Goal: Task Accomplishment & Management: Complete application form

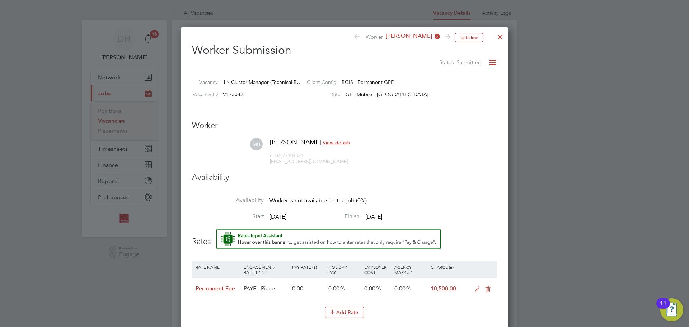
click at [497, 37] on div at bounding box center [499, 35] width 13 height 13
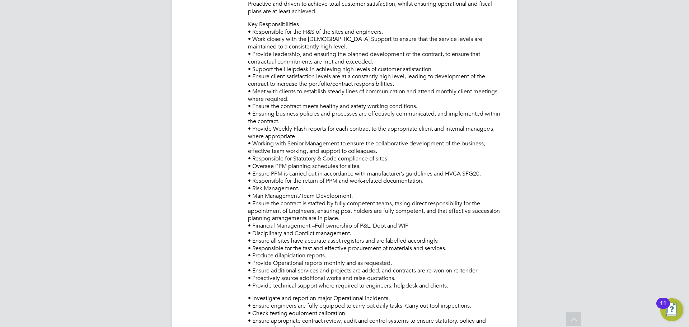
scroll to position [124, 0]
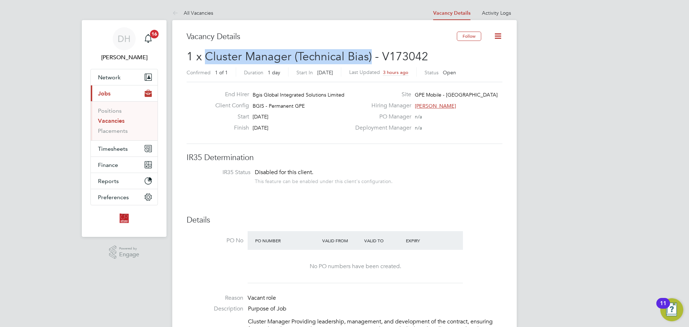
drag, startPoint x: 205, startPoint y: 53, endPoint x: 371, endPoint y: 53, distance: 166.4
click at [371, 53] on span "1 x Cluster Manager (Technical Bias) - V173042" at bounding box center [306, 56] width 241 height 14
copy span "Cluster Manager (Technical Bias)"
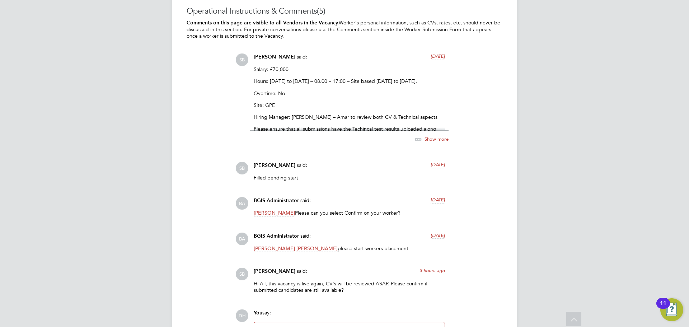
click at [430, 136] on span "Show more" at bounding box center [436, 139] width 24 height 6
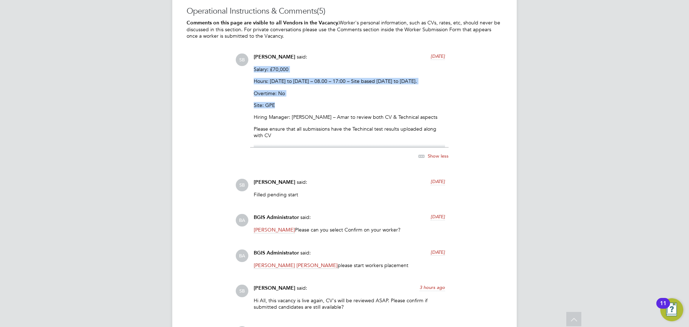
drag, startPoint x: 316, startPoint y: 105, endPoint x: 251, endPoint y: 68, distance: 75.2
click at [251, 68] on div "Sasha Baird said: 2 months ago Salary: £70,000 Hours: Monday to Friday – 08.00 …" at bounding box center [349, 110] width 198 height 114
copy div "Salary: £70,000 Hours: Monday to Friday – 08.00 – 17:00 – Site based Monday to …"
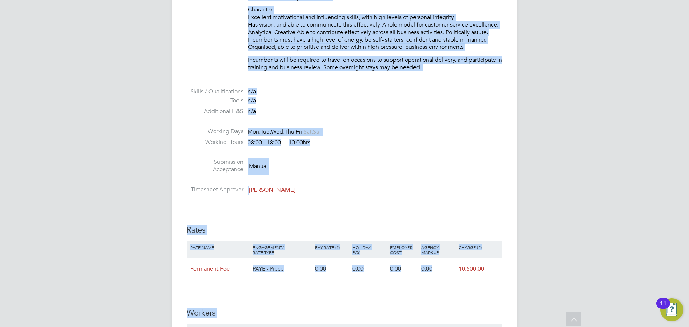
scroll to position [953, 0]
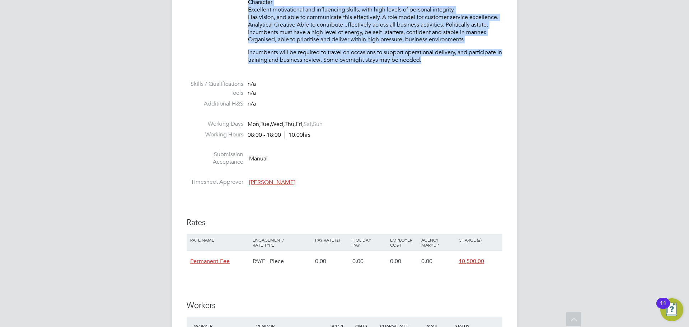
drag, startPoint x: 251, startPoint y: 179, endPoint x: 434, endPoint y: 61, distance: 217.3
copy div "Cluster Manager Providing leadership, management, and development of the contra…"
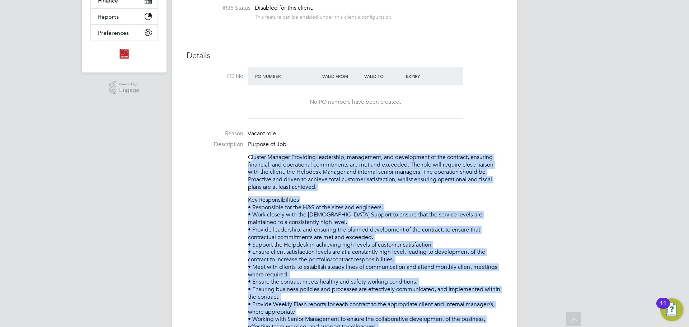
scroll to position [0, 0]
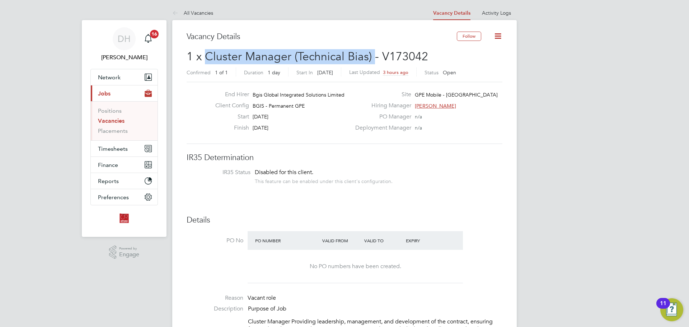
drag, startPoint x: 206, startPoint y: 56, endPoint x: 372, endPoint y: 55, distance: 166.1
click at [372, 55] on span "1 x Cluster Manager (Technical Bias) - V173042" at bounding box center [306, 56] width 241 height 14
copy span "Cluster Manager (Technical Bias)"
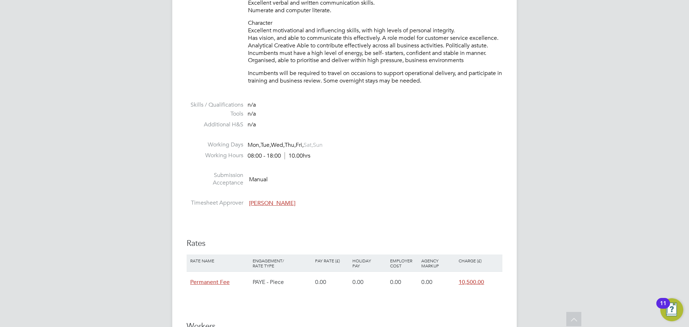
scroll to position [1148, 0]
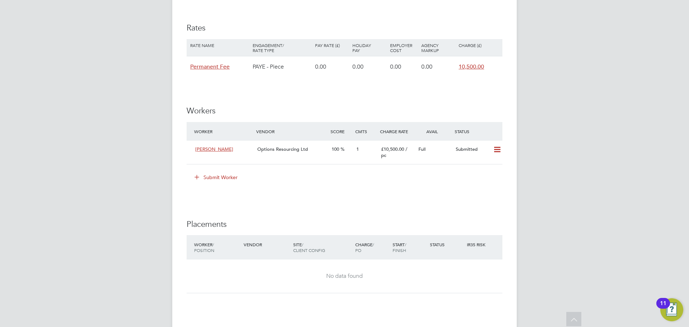
click at [197, 176] on icon at bounding box center [196, 176] width 5 height 5
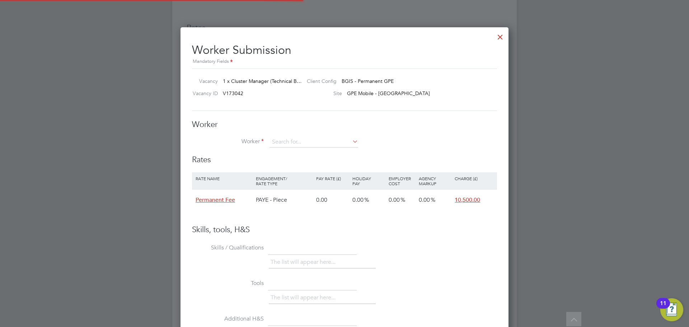
scroll to position [21, 61]
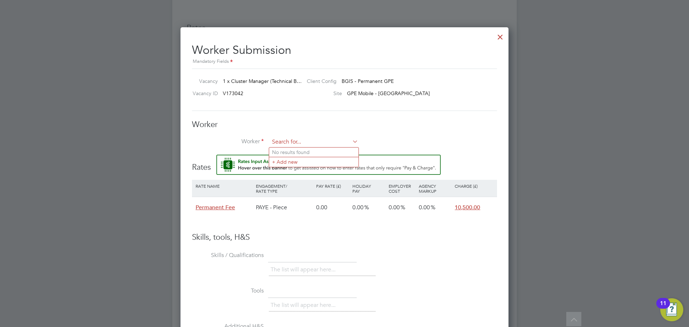
click at [295, 142] on input at bounding box center [313, 142] width 89 height 11
type input "p"
drag, startPoint x: 295, startPoint y: 142, endPoint x: 277, endPoint y: 163, distance: 27.2
click at [277, 163] on li "+ Add new" at bounding box center [313, 162] width 89 height 10
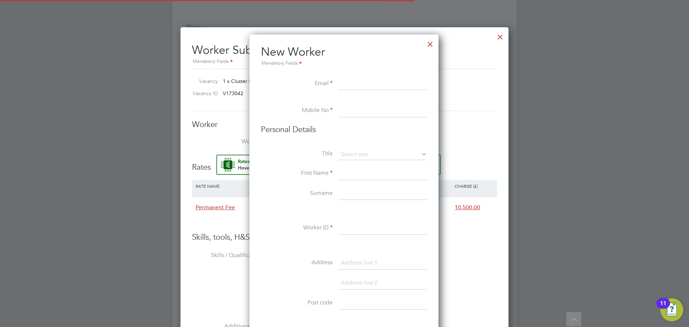
scroll to position [610, 190]
paste input "pscottrell@yahoo.co.uk"
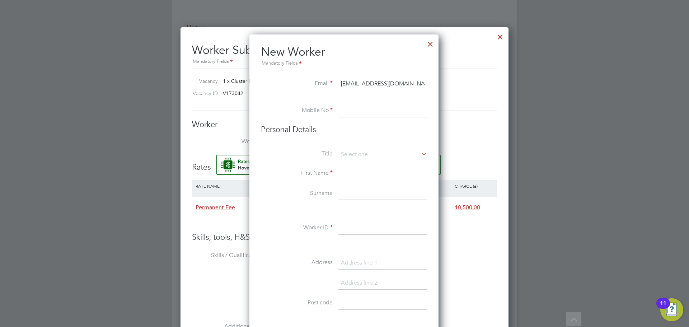
type input "pscottrell@yahoo.co.uk"
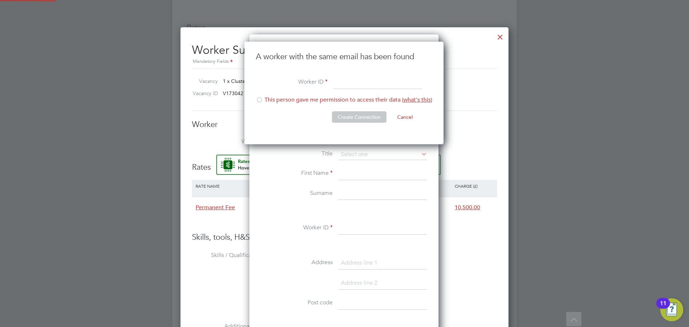
scroll to position [103, 200]
type input "PC 2025"
click at [260, 101] on div at bounding box center [259, 100] width 7 height 7
click at [364, 120] on button "Create Connection" at bounding box center [359, 116] width 55 height 11
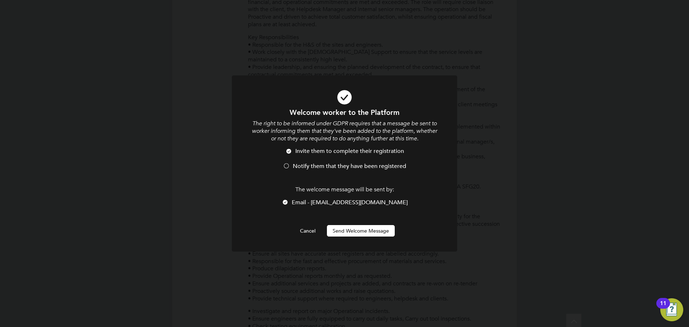
scroll to position [0, 0]
click at [372, 232] on button "Send Welcome Message" at bounding box center [361, 230] width 68 height 11
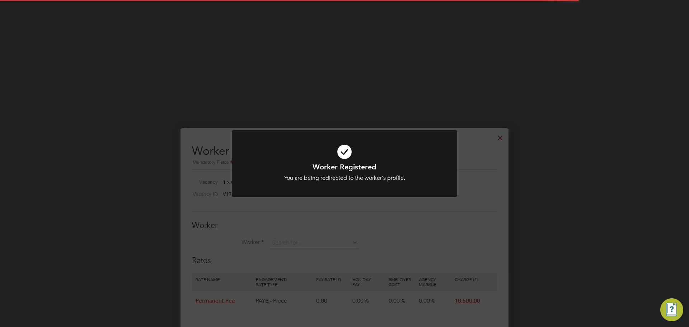
scroll to position [1148, 0]
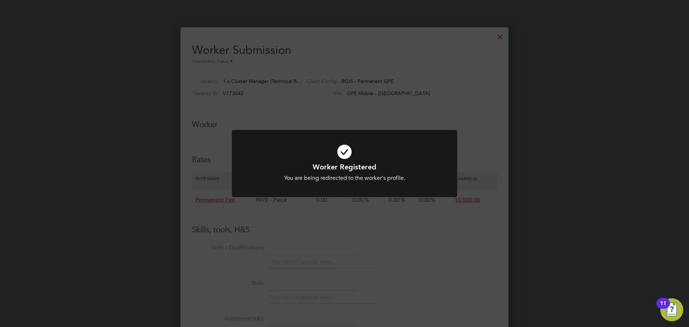
click at [371, 256] on div "Worker Registered You are being redirected to the worker's profile. Cancel Okay" at bounding box center [344, 163] width 689 height 327
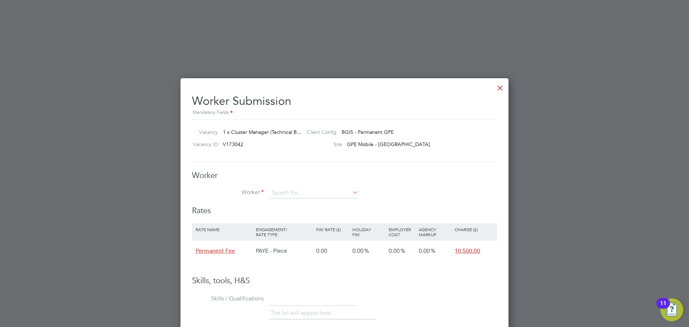
scroll to position [1025, 0]
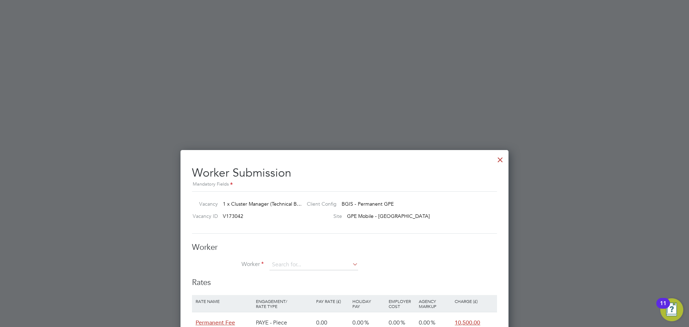
click at [503, 158] on div at bounding box center [499, 157] width 13 height 13
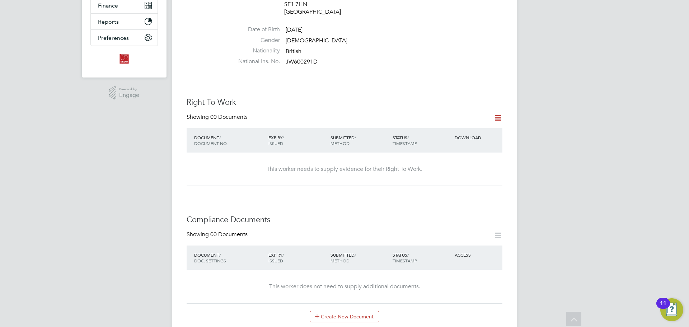
scroll to position [0, 0]
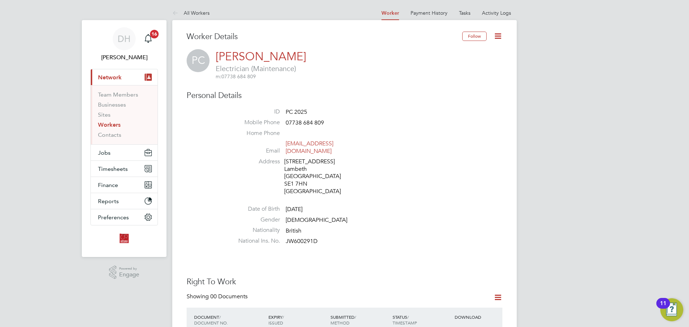
click at [113, 122] on link "Workers" at bounding box center [109, 124] width 23 height 7
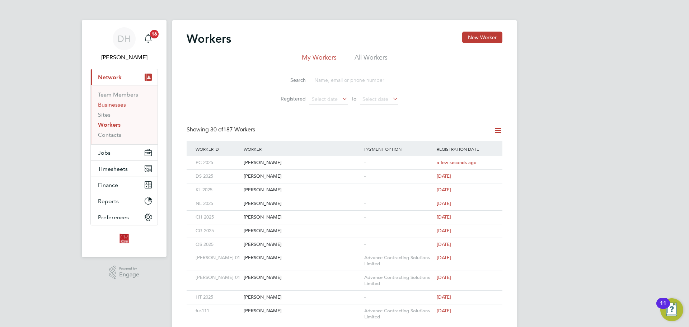
click at [125, 106] on link "Businesses" at bounding box center [112, 104] width 28 height 7
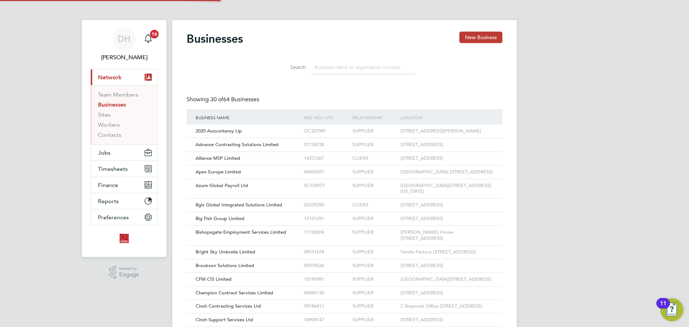
scroll to position [14, 109]
click at [112, 152] on button "Jobs" at bounding box center [124, 153] width 67 height 16
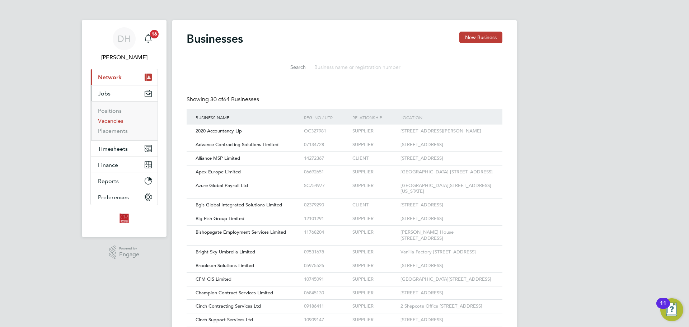
click at [115, 122] on link "Vacancies" at bounding box center [110, 120] width 25 height 7
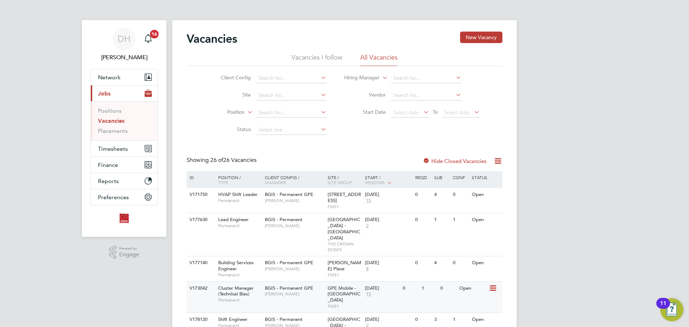
click at [301, 286] on div "BGIS - Permanent GPE John Hadland" at bounding box center [294, 291] width 63 height 19
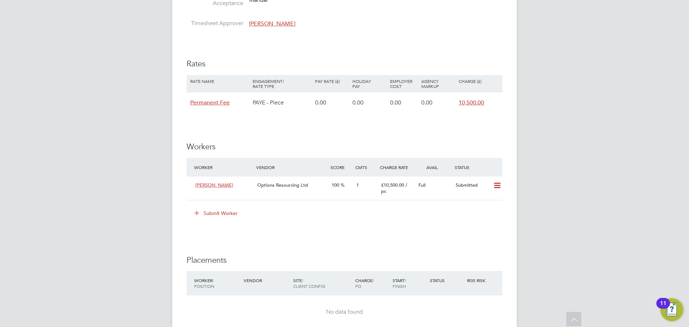
scroll to position [1219, 0]
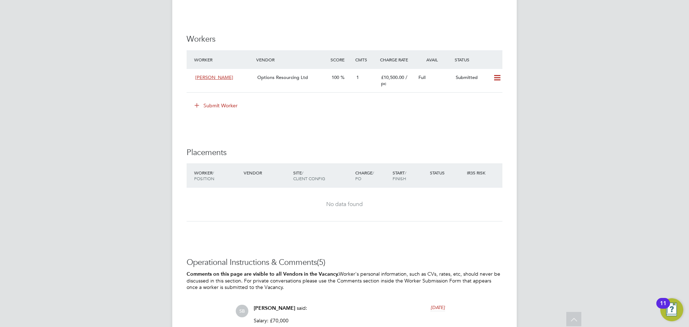
click at [199, 105] on icon at bounding box center [196, 104] width 5 height 5
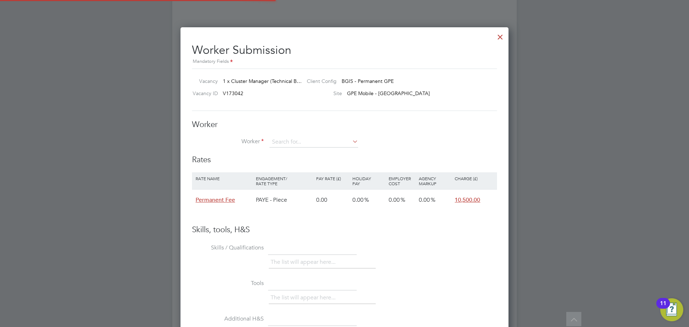
scroll to position [21, 61]
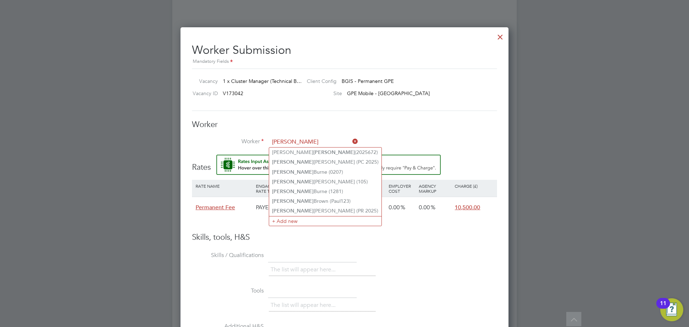
type input "PAUL"
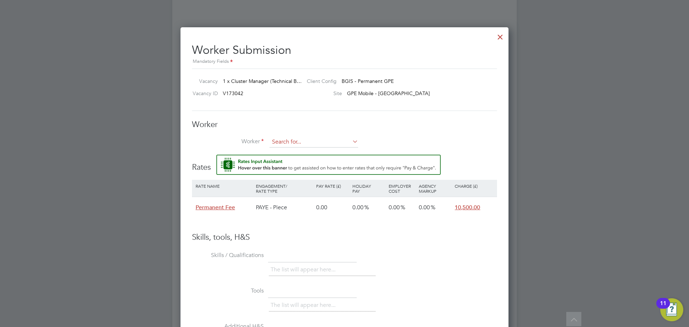
click at [304, 142] on input at bounding box center [313, 142] width 89 height 11
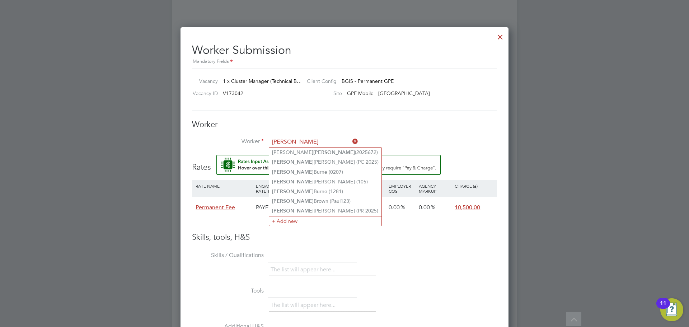
type input "PAUL"
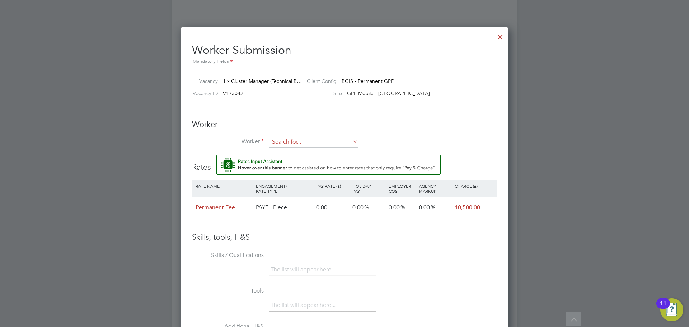
click at [310, 141] on input at bounding box center [313, 142] width 89 height 11
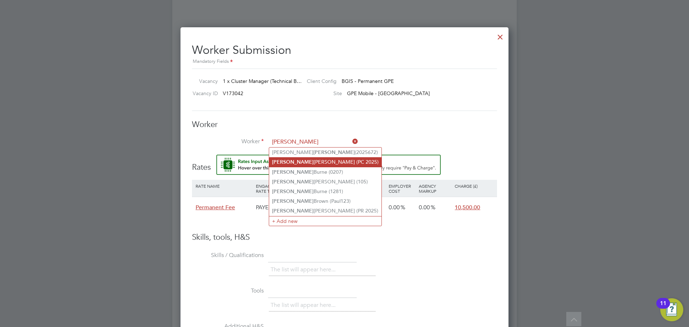
click at [301, 158] on li "Paul Cottrell (PC 2025)" at bounding box center [325, 162] width 112 height 10
type input "Paul Cottrell (PC 2025)"
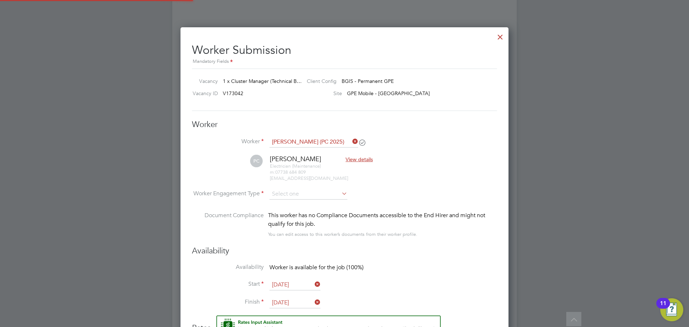
scroll to position [588, 328]
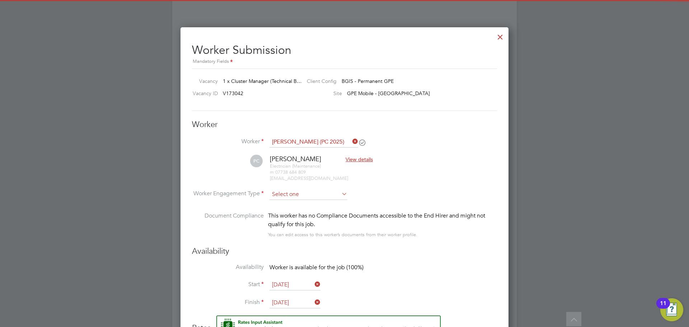
click at [312, 194] on input at bounding box center [308, 194] width 78 height 11
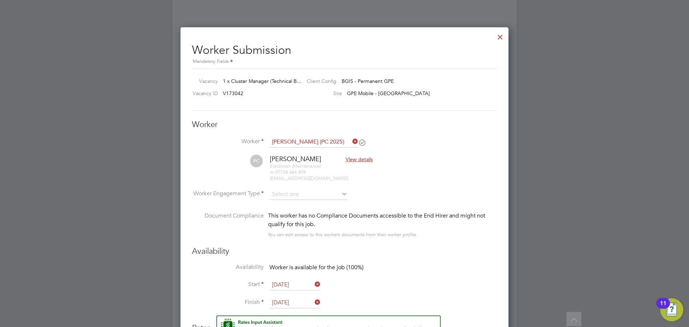
click at [311, 213] on li "PAYE" at bounding box center [308, 213] width 79 height 9
type input "PAYE"
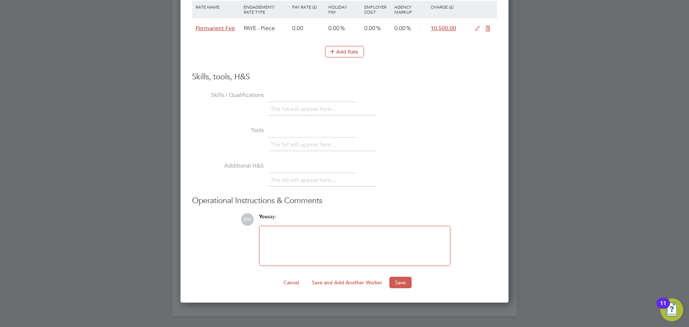
click at [396, 282] on button "Save" at bounding box center [400, 282] width 22 height 11
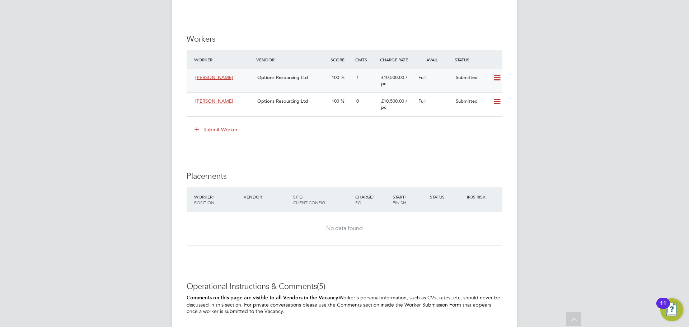
click at [226, 79] on span "Mark Heselden" at bounding box center [214, 77] width 38 height 6
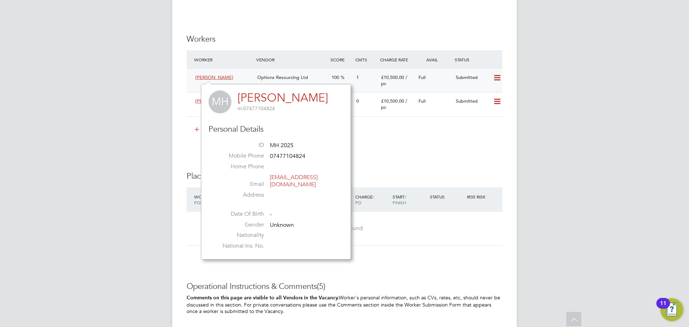
click at [294, 78] on span "Options Resourcing Ltd" at bounding box center [282, 77] width 51 height 6
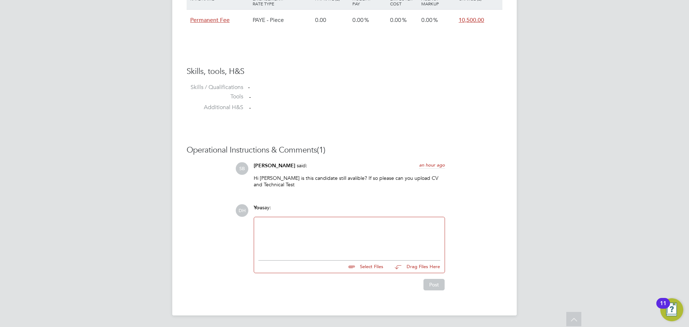
click at [366, 268] on input "file" at bounding box center [386, 265] width 108 height 10
type input "C:\fakepath\Mark Heselden - Options (CV).doc"
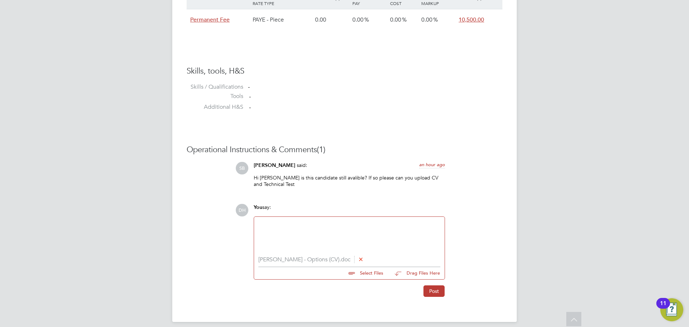
click at [358, 261] on icon at bounding box center [360, 258] width 5 height 5
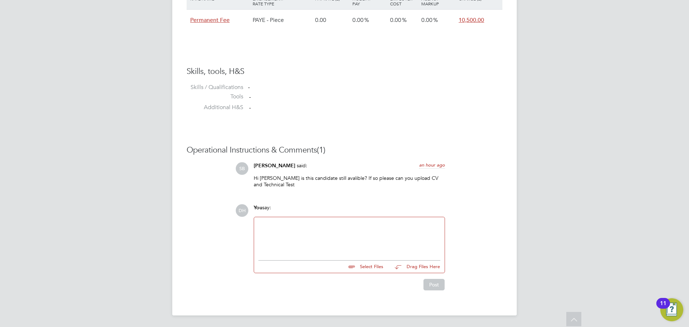
click at [359, 265] on input "file" at bounding box center [386, 265] width 108 height 10
type input "C:\fakepath\Mark Heselden - Options (CV).doc"
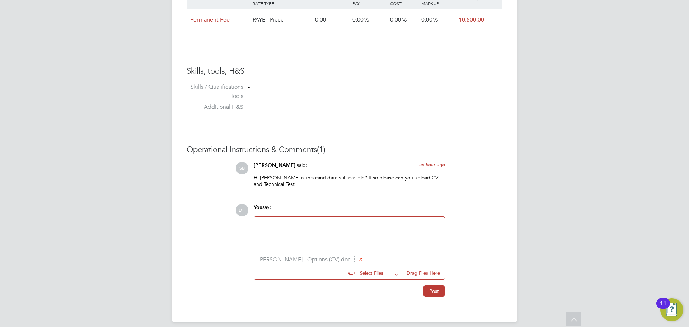
click at [355, 274] on input "file" at bounding box center [386, 272] width 108 height 10
click at [311, 230] on div at bounding box center [349, 236] width 182 height 31
click at [337, 238] on div "I'll check in to see if Mark is still Aviablbe" at bounding box center [349, 237] width 182 height 6
click at [388, 244] on div "CV attached online assessment completed previosly I'll check in to see if Mark …" at bounding box center [349, 236] width 182 height 31
click at [356, 240] on div "I'll check in to see if Mark is still Available" at bounding box center [349, 237] width 182 height 6
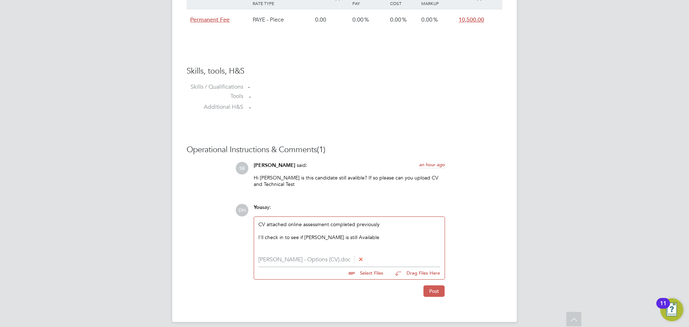
click at [425, 291] on button "Post" at bounding box center [433, 290] width 21 height 11
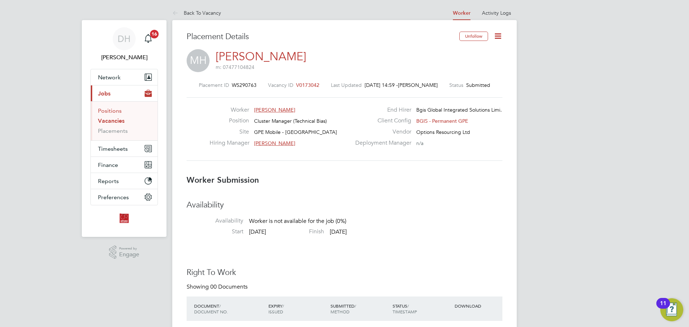
click at [114, 113] on link "Positions" at bounding box center [110, 110] width 24 height 7
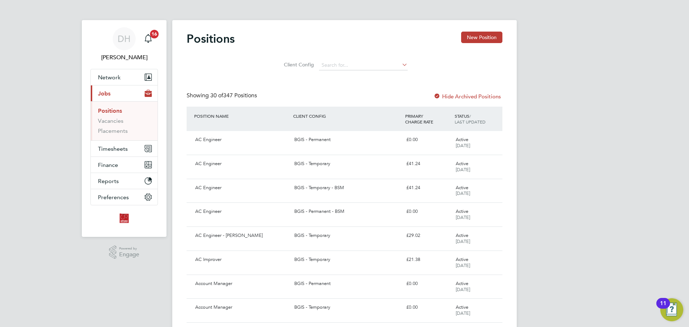
click at [117, 124] on li "Vacancies" at bounding box center [125, 122] width 54 height 10
click at [118, 120] on link "Vacancies" at bounding box center [110, 120] width 25 height 7
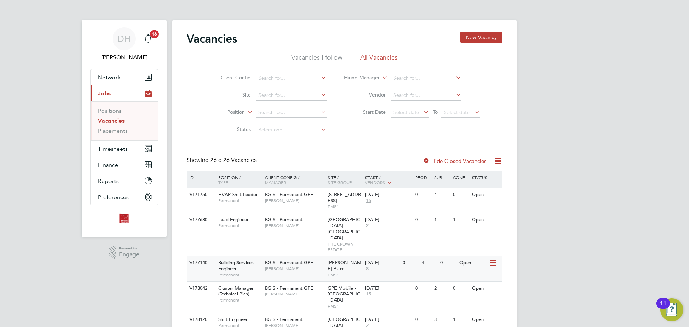
scroll to position [36, 0]
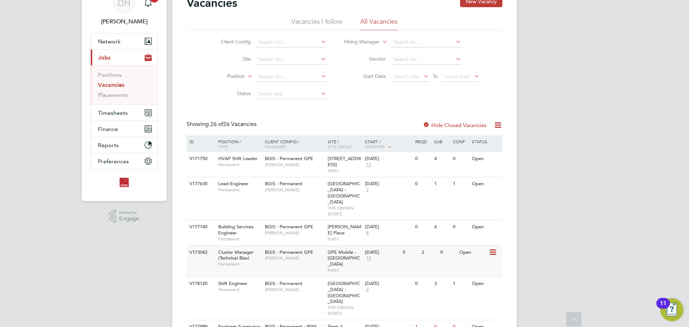
click at [284, 255] on span "[PERSON_NAME]" at bounding box center [294, 258] width 59 height 6
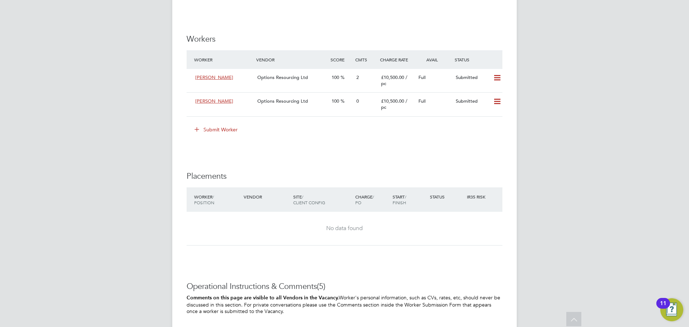
scroll to position [1363, 0]
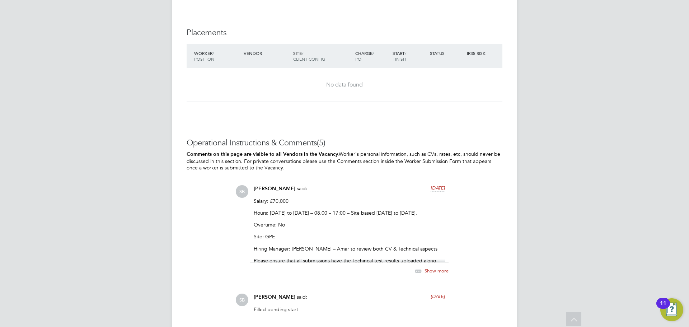
click at [434, 274] on div "Show more" at bounding box center [423, 270] width 49 height 9
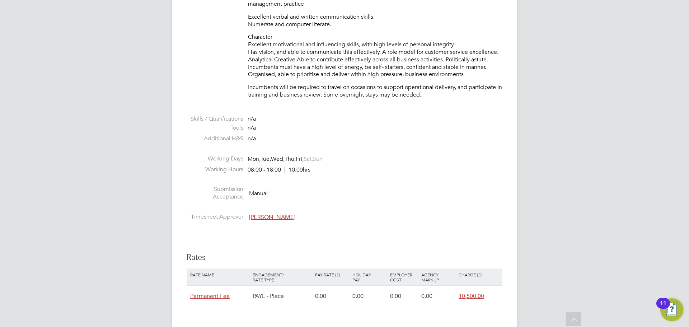
scroll to position [1098, 0]
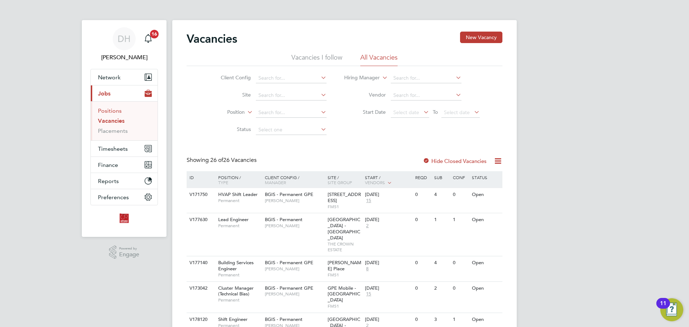
click at [115, 112] on link "Positions" at bounding box center [110, 110] width 24 height 7
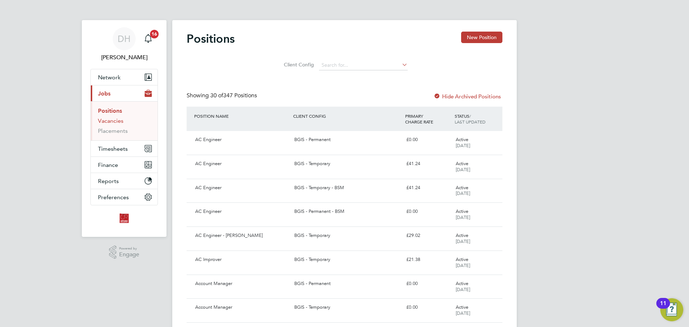
click at [119, 117] on ul "Positions Vacancies Placements" at bounding box center [124, 120] width 67 height 39
click at [118, 122] on link "Vacancies" at bounding box center [110, 120] width 25 height 7
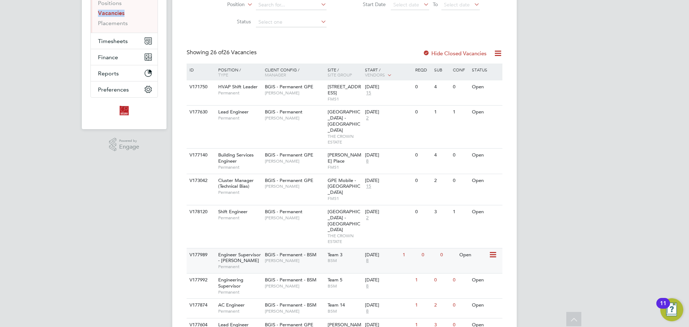
scroll to position [143, 0]
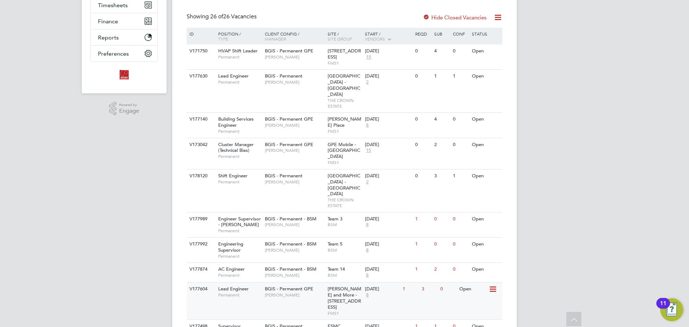
click at [309, 282] on div "V177604 Lead Engineer Permanent BGIS - Permanent GPE Christopher Hewitt Wells a…" at bounding box center [344, 300] width 316 height 37
click at [304, 222] on span "[PERSON_NAME]" at bounding box center [294, 225] width 59 height 6
click at [255, 237] on div "Engineering Supervisor Permanent" at bounding box center [238, 249] width 50 height 25
click at [318, 282] on div "BGIS - Permanent GPE Christopher Hewitt" at bounding box center [294, 291] width 63 height 19
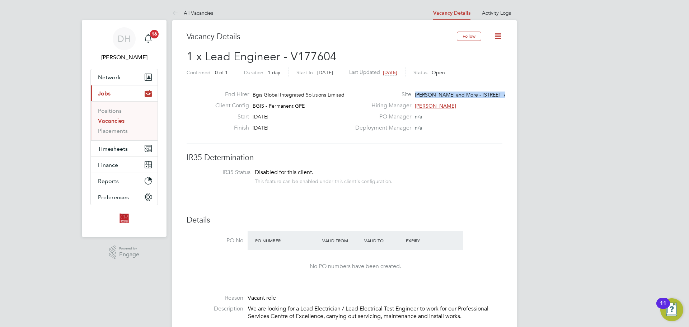
drag, startPoint x: 416, startPoint y: 94, endPoint x: 502, endPoint y: 93, distance: 85.7
click at [504, 92] on div "Site Wells and More - 45 Mortimer Street…" at bounding box center [428, 96] width 154 height 11
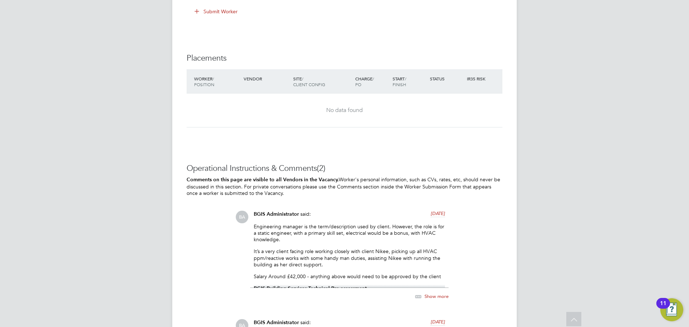
scroll to position [1030, 0]
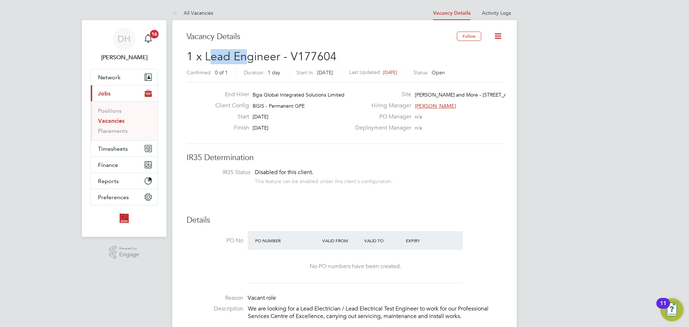
drag, startPoint x: 209, startPoint y: 57, endPoint x: 248, endPoint y: 63, distance: 39.0
click at [248, 63] on h2 "1 x Lead Engineer - V177604 Confirmed 0 of 1 Duration 1 day Start In 11 days ag…" at bounding box center [344, 64] width 316 height 30
drag, startPoint x: 250, startPoint y: 60, endPoint x: 221, endPoint y: 59, distance: 29.4
click at [250, 59] on span "1 x Lead Engineer - V177604" at bounding box center [261, 56] width 150 height 14
drag, startPoint x: 208, startPoint y: 57, endPoint x: 282, endPoint y: 62, distance: 74.4
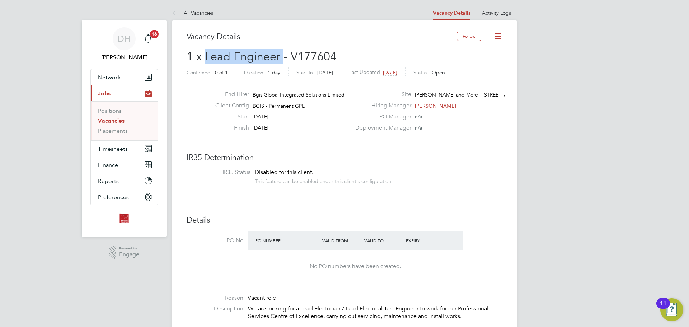
click at [282, 62] on span "1 x Lead Engineer - V177604" at bounding box center [261, 56] width 150 height 14
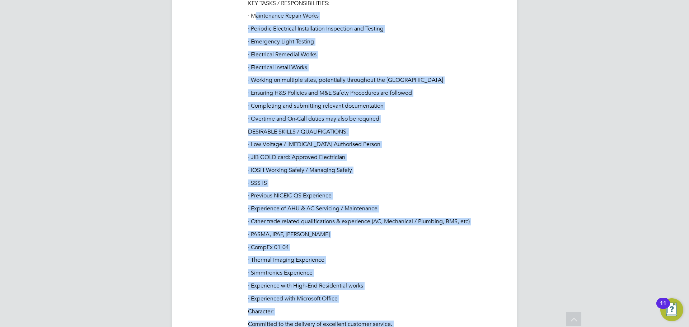
scroll to position [190, 0]
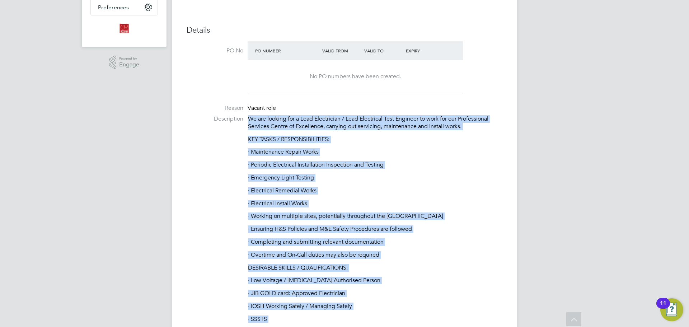
drag, startPoint x: 449, startPoint y: 224, endPoint x: 218, endPoint y: 113, distance: 256.3
click at [251, 127] on p "We are looking for a Lead Electrician / Lead Electrical Test Engineer to work f…" at bounding box center [375, 122] width 254 height 15
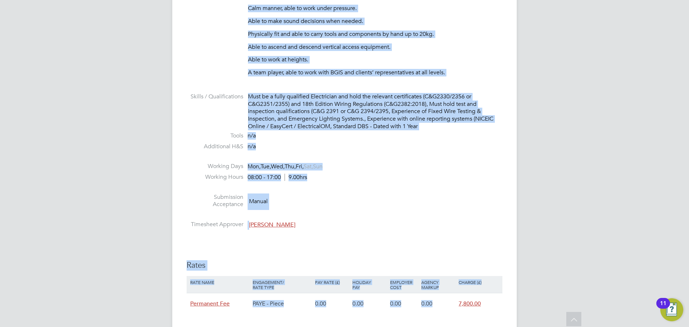
scroll to position [661, 0]
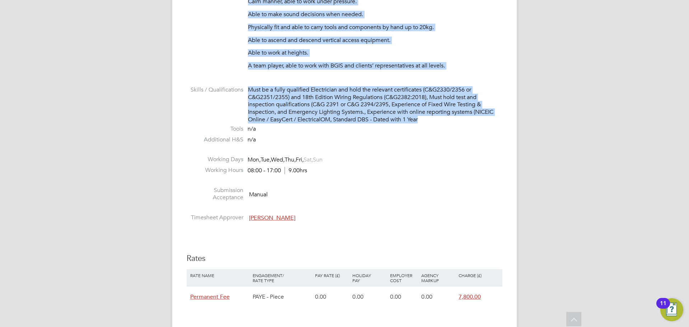
drag, startPoint x: 255, startPoint y: 121, endPoint x: 464, endPoint y: 119, distance: 209.5
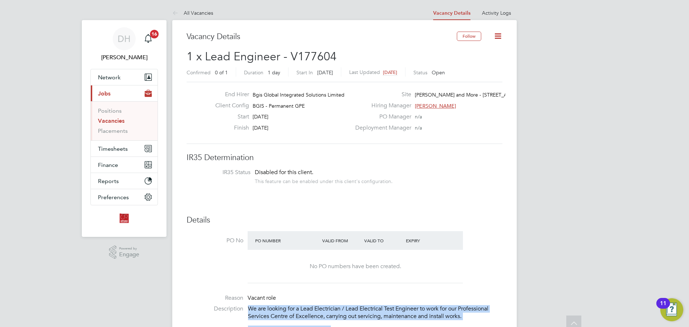
scroll to position [179, 0]
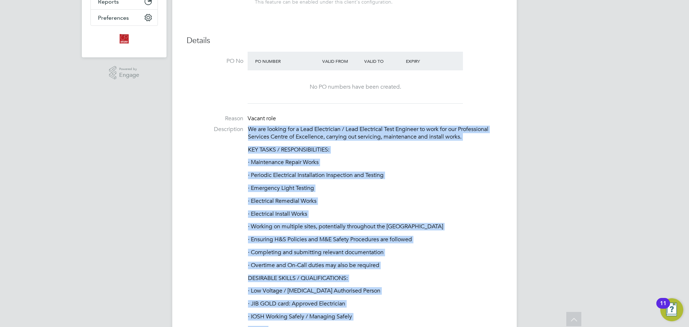
copy ul "We are looking for a Lead Electrician / Lead Electrical Test Engineer to work f…"
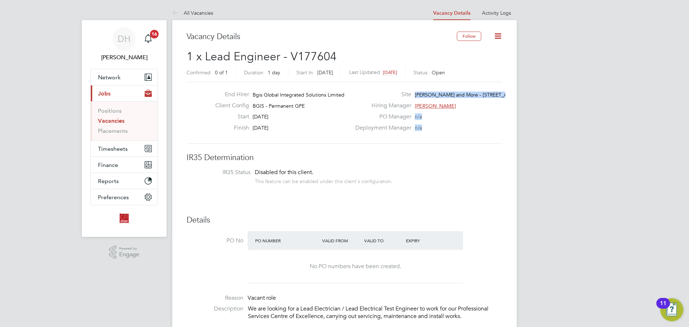
drag, startPoint x: 416, startPoint y: 93, endPoint x: 526, endPoint y: 94, distance: 110.1
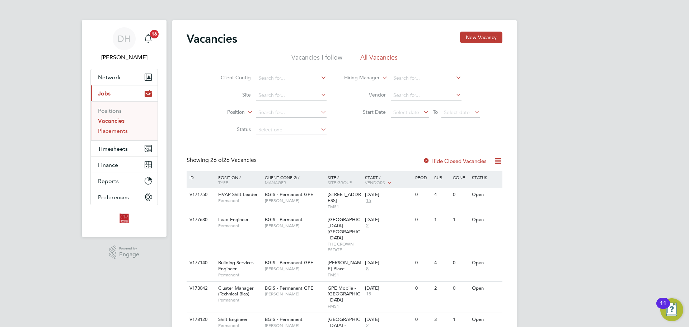
click at [124, 128] on link "Placements" at bounding box center [113, 130] width 30 height 7
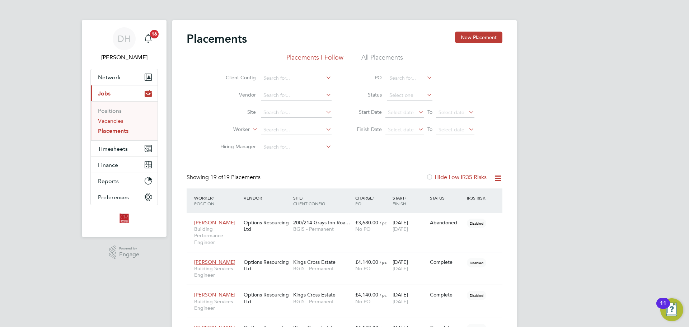
click at [118, 123] on link "Vacancies" at bounding box center [110, 120] width 25 height 7
